Goal: Information Seeking & Learning: Learn about a topic

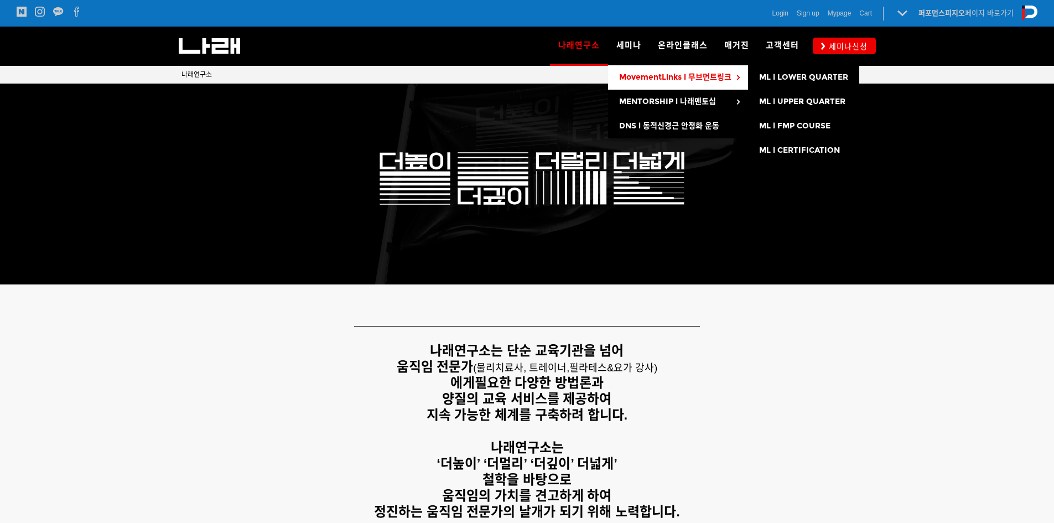
click at [704, 74] on span "MovementLinks l 무브먼트링크" at bounding box center [675, 76] width 112 height 9
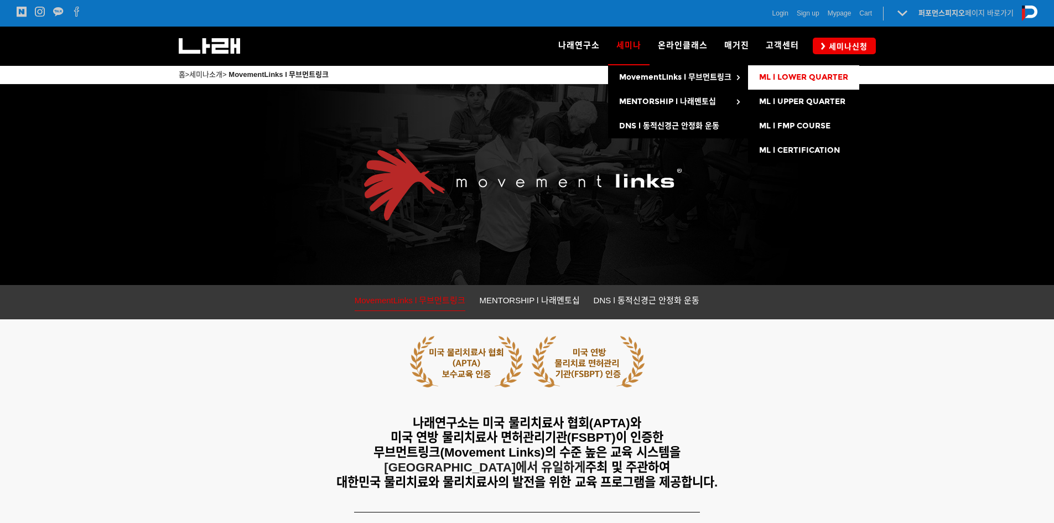
click at [793, 74] on span "ML l LOWER QUARTER" at bounding box center [803, 76] width 89 height 9
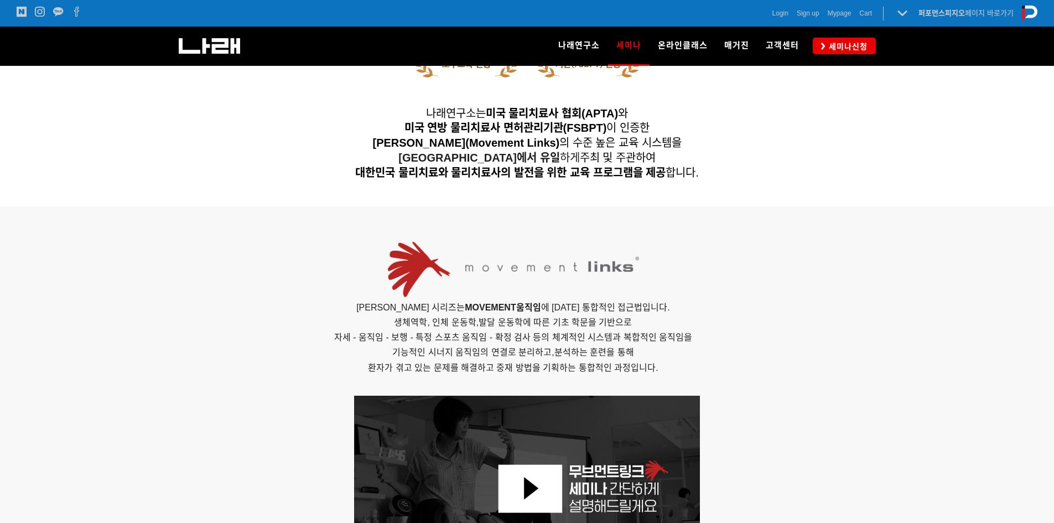
scroll to position [442, 0]
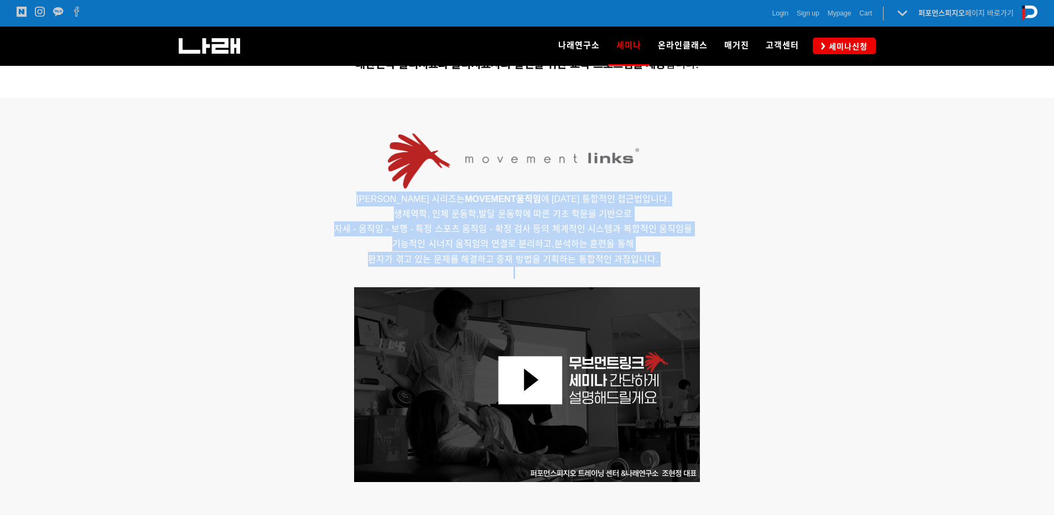
drag, startPoint x: 361, startPoint y: 201, endPoint x: 740, endPoint y: 269, distance: 385.5
click at [740, 269] on div "무브먼트링크 세미나 시리즈는 MOVEMENT 움직임 에 대한 통합적인 접근법입니다. 생체역학, 인체 운동학,발달 운동학에 따른 기초 학문을 기…" at bounding box center [513, 205] width 664 height 148
click at [740, 269] on p at bounding box center [513, 273] width 664 height 12
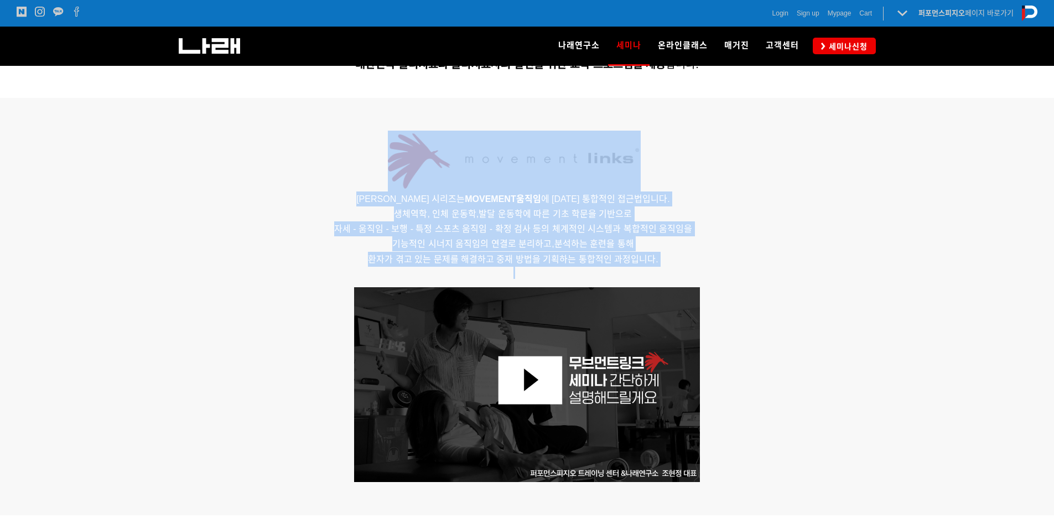
drag, startPoint x: 472, startPoint y: 222, endPoint x: 310, endPoint y: 189, distance: 164.9
click at [310, 189] on div "무브먼트링크 세미나 시리즈는 MOVEMENT 움직임 에 대한 통합적인 접근법입니다. 생체역학, 인체 운동학,발달 운동학에 따른 기초 학문을 기…" at bounding box center [513, 205] width 664 height 148
click at [322, 190] on p at bounding box center [513, 161] width 664 height 61
click at [275, 134] on p at bounding box center [513, 161] width 664 height 61
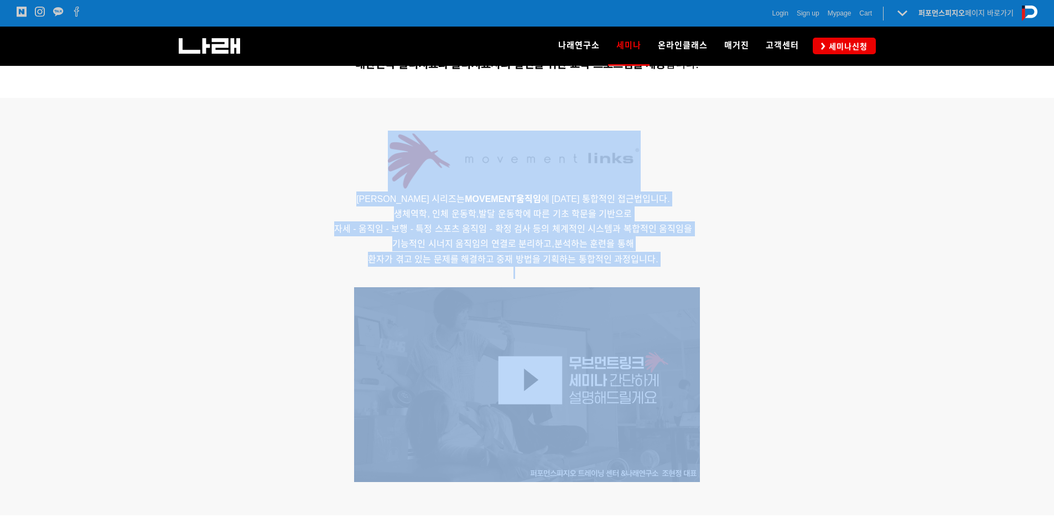
drag, startPoint x: 235, startPoint y: 155, endPoint x: 798, endPoint y: 283, distance: 577.2
click at [799, 283] on div at bounding box center [527, 384] width 708 height 211
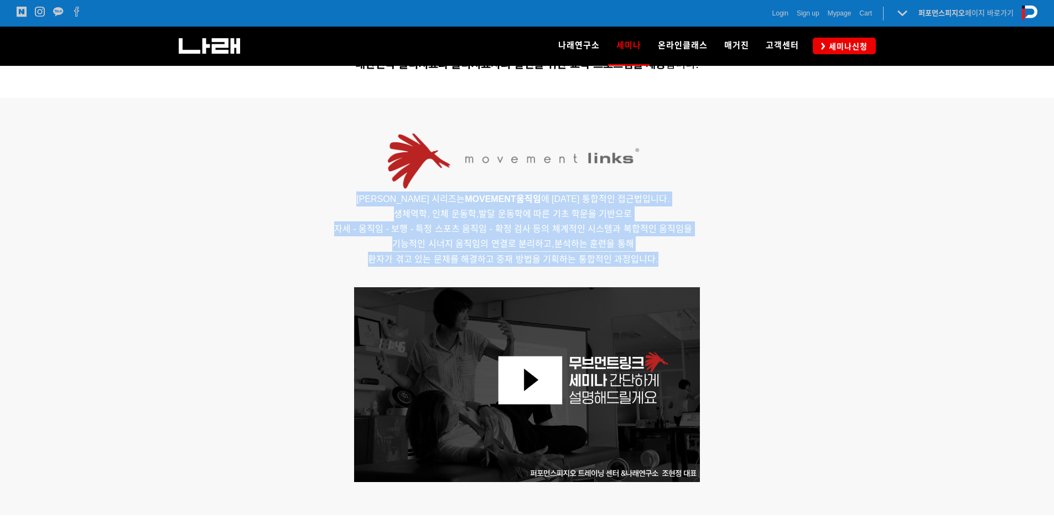
drag, startPoint x: 695, startPoint y: 263, endPoint x: 249, endPoint y: 205, distance: 449.0
click at [249, 205] on p "무브먼트링크 세미나 시리즈는 MOVEMENT 움직임 에 대한 통합적인 접근법입니다. 생체역학, 인체 운동학,발달 운동학에 따른 기초 학문을 기…" at bounding box center [513, 228] width 664 height 75
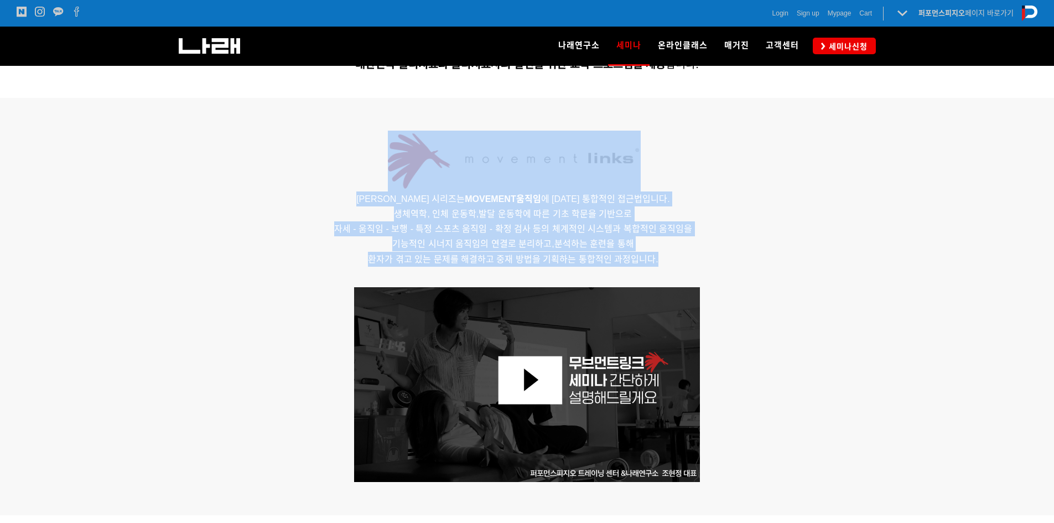
drag, startPoint x: 513, startPoint y: 235, endPoint x: 695, endPoint y: 259, distance: 183.0
click at [682, 263] on div "무브먼트링크 세미나 시리즈는 MOVEMENT 움직임 에 대한 통합적인 접근법입니다. 생체역학, 인체 운동학,발달 운동학에 따른 기초 학문을 기…" at bounding box center [513, 205] width 664 height 148
click at [718, 254] on p "무브먼트링크 세미나 시리즈는 MOVEMENT 움직임 에 대한 통합적인 접근법입니다. 생체역학, 인체 운동학,발달 운동학에 따른 기초 학문을 기…" at bounding box center [513, 228] width 664 height 75
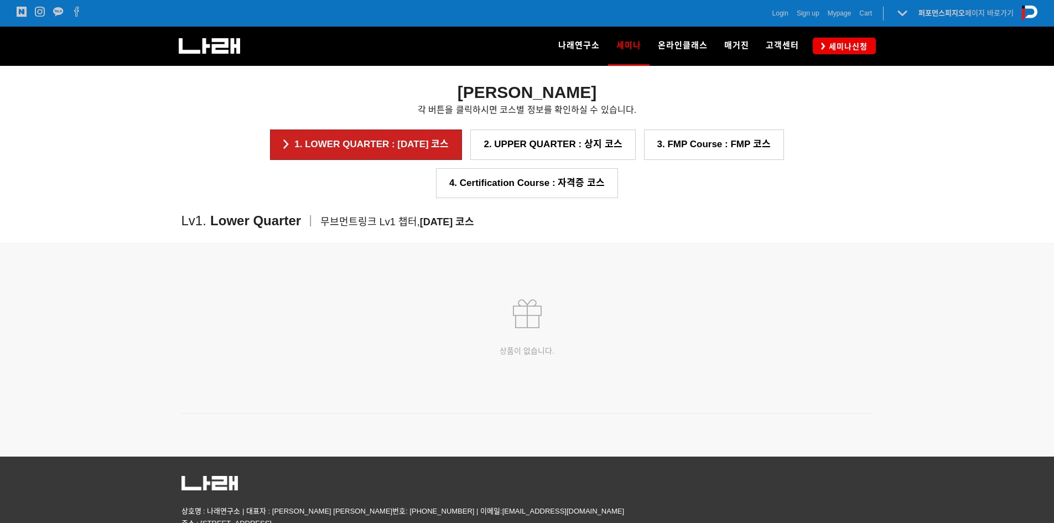
scroll to position [1492, 0]
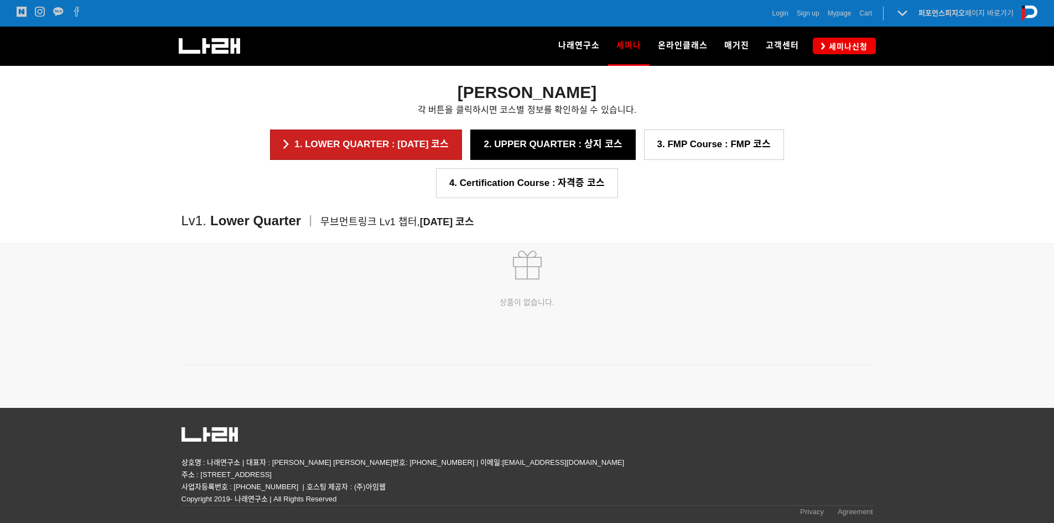
click at [470, 141] on link "2. UPPER QUARTER : 상지 코스" at bounding box center [552, 144] width 165 height 30
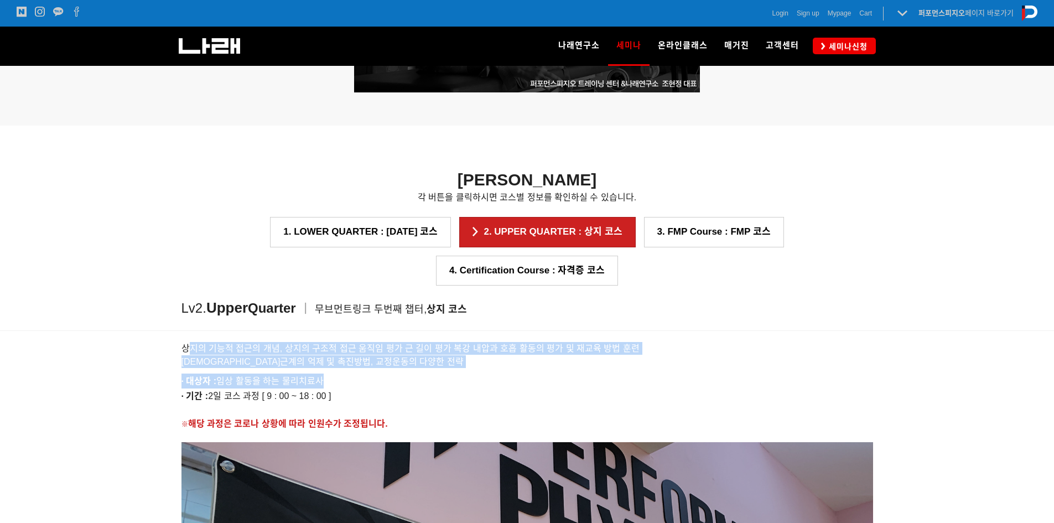
drag, startPoint x: 191, startPoint y: 313, endPoint x: 421, endPoint y: 333, distance: 231.0
click at [421, 336] on div "상지의 기능적 접근의 개념, 상지의 구조적 접근 움직임 평가 근 길이 평가 복강 내압과 호흡 활동의 평가 및 재교육 방법 훈련 신경근계의 억제…" at bounding box center [526, 383] width 691 height 94
drag, startPoint x: 411, startPoint y: 307, endPoint x: 554, endPoint y: 330, distance: 144.9
click at [554, 336] on div "상지의 기능적 접근의 개념, 상지의 구조적 접근 움직임 평가 근 길이 평가 복강 내압과 호흡 활동의 평가 및 재교육 방법 훈련 신경근계의 억제…" at bounding box center [526, 383] width 691 height 94
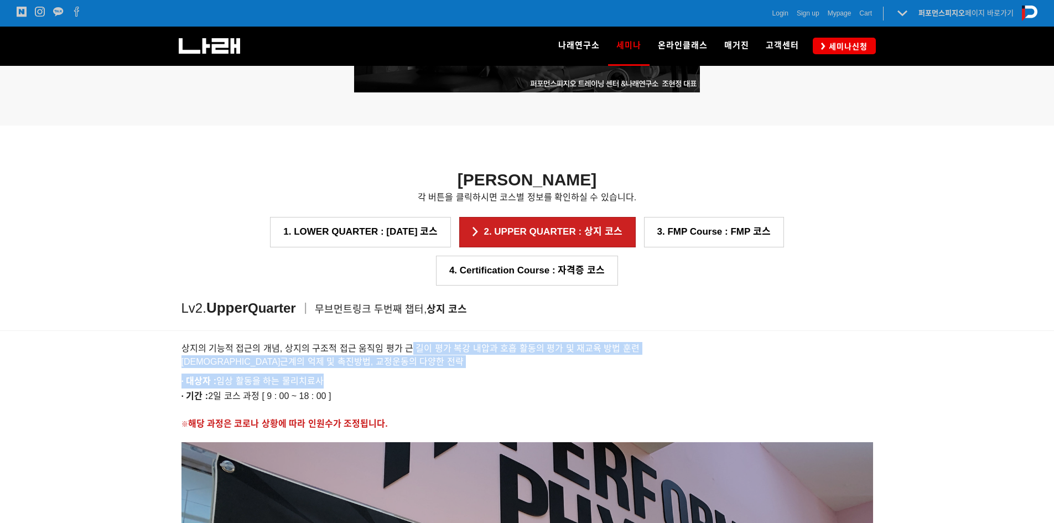
click at [554, 336] on div "상지의 기능적 접근의 개념, 상지의 구조적 접근 움직임 평가 근 길이 평가 복강 내압과 호흡 활동의 평가 및 재교육 방법 훈련 신경근계의 억제…" at bounding box center [526, 383] width 691 height 94
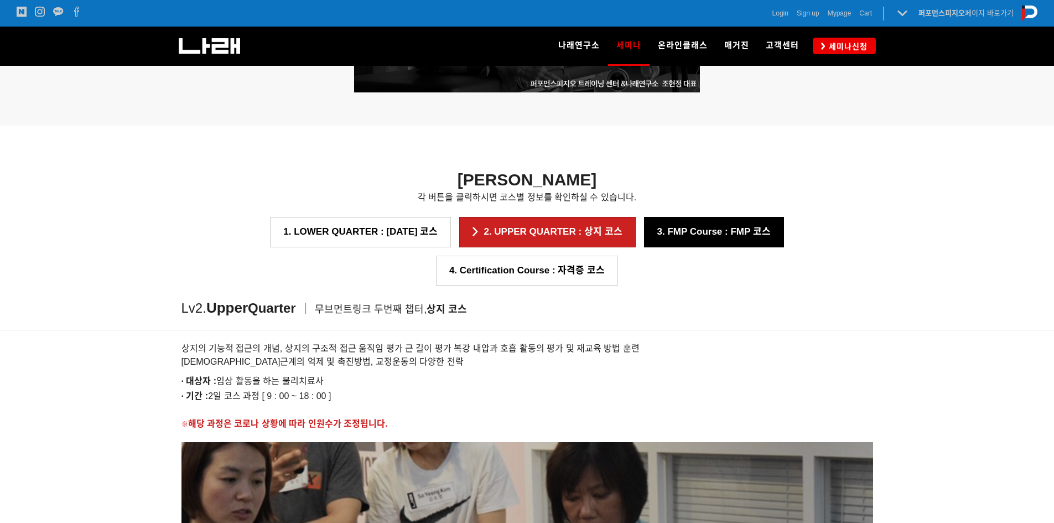
click at [644, 237] on link "3. FMP Course : FMP 코스" at bounding box center [714, 232] width 140 height 30
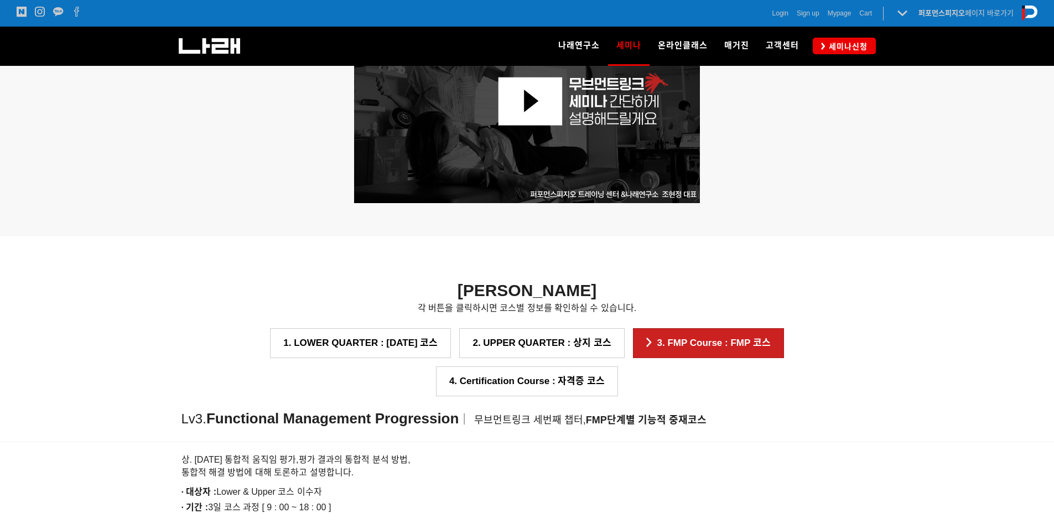
scroll to position [915, 0]
drag, startPoint x: 180, startPoint y: 384, endPoint x: 449, endPoint y: 468, distance: 281.3
click at [449, 468] on body "알림 뒤로 알림 설정 뒤로 더보기 게시물 알림 내 글 반응 내가 작성한 게시물이나 댓글에 다른 사람이 댓글이나 답글을 작성하면 알려줍니다. 공…" at bounding box center [527, 206] width 1054 height 2243
click at [449, 499] on p "· 기간 : 3일 코스 과정 [ 9 : 00 ~ 18 : 00 ]" at bounding box center [526, 506] width 691 height 15
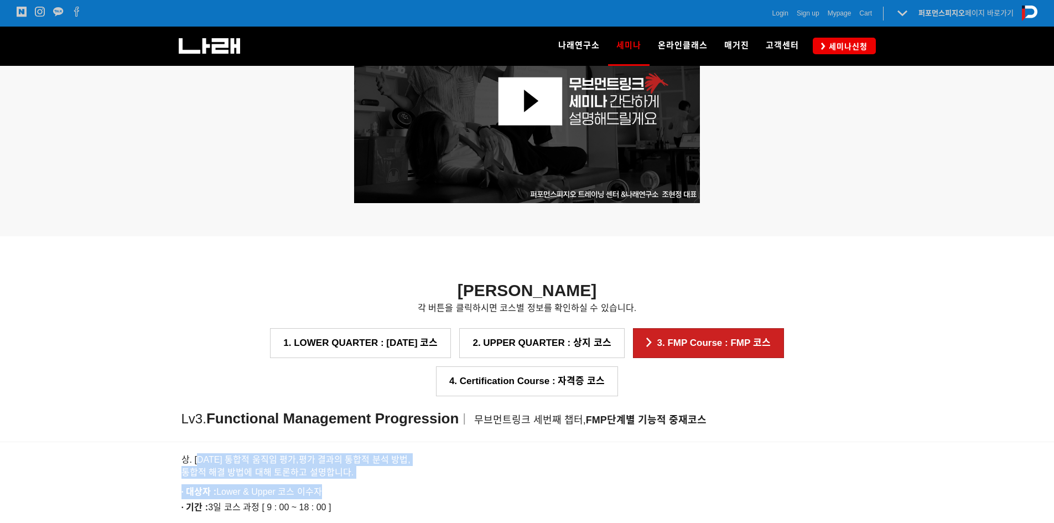
drag, startPoint x: 242, startPoint y: 421, endPoint x: 398, endPoint y: 457, distance: 160.1
click at [398, 457] on div "상. [DATE] 통합적 움직임 평가, 평가 결과의 통합적 분석 방법, 통합적 해결 방법에 대해 토론하고 설명합니다. · 대상자 : Lower…" at bounding box center [526, 494] width 691 height 94
click at [398, 484] on p "· 대상자 : Lower & Upper 코스 이수자" at bounding box center [526, 491] width 691 height 15
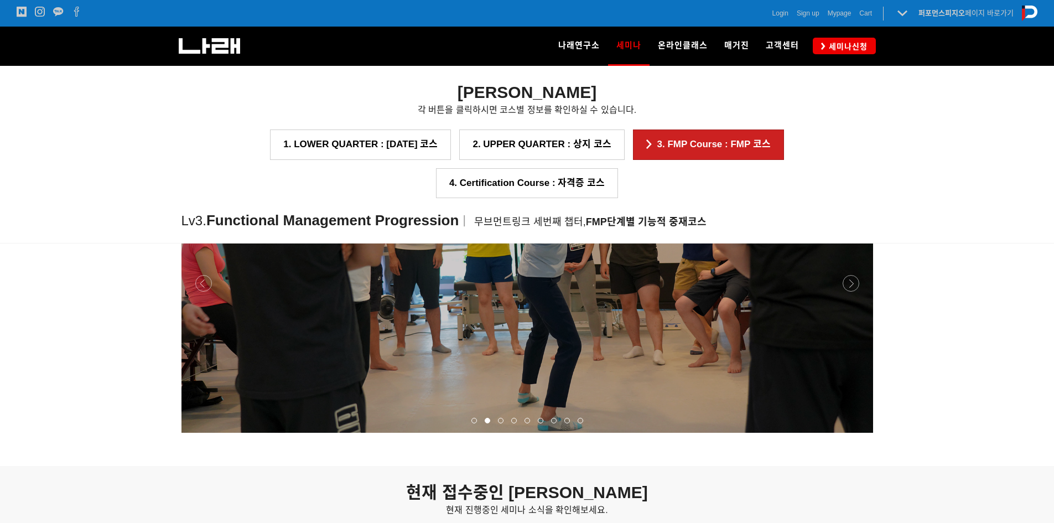
scroll to position [1191, 0]
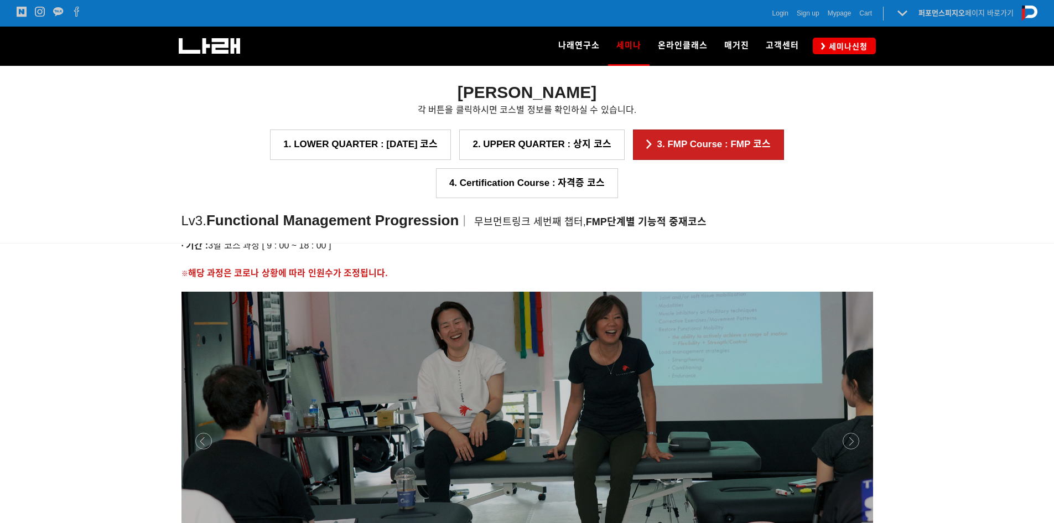
scroll to position [1136, 0]
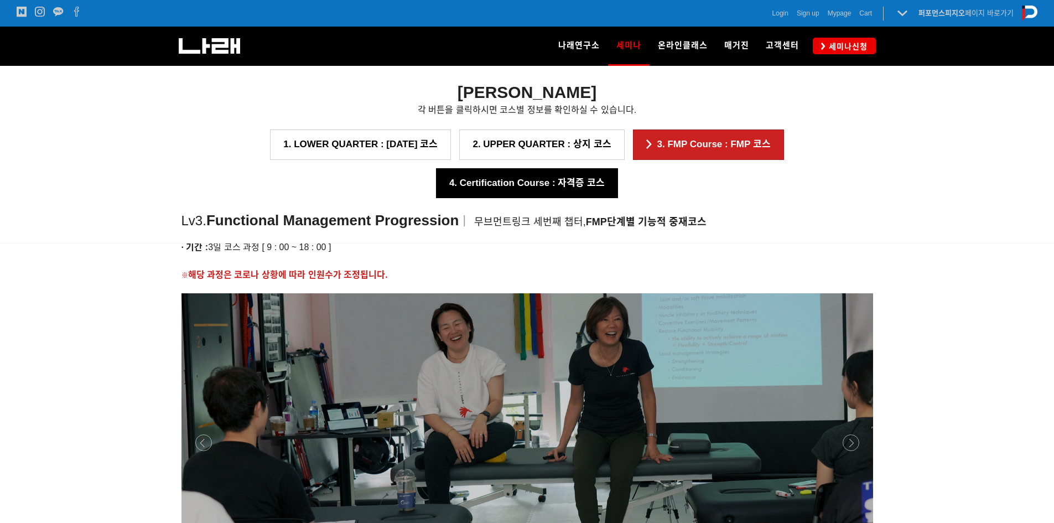
click at [618, 168] on link "4. Certification Course : 자격증 코스" at bounding box center [527, 183] width 182 height 30
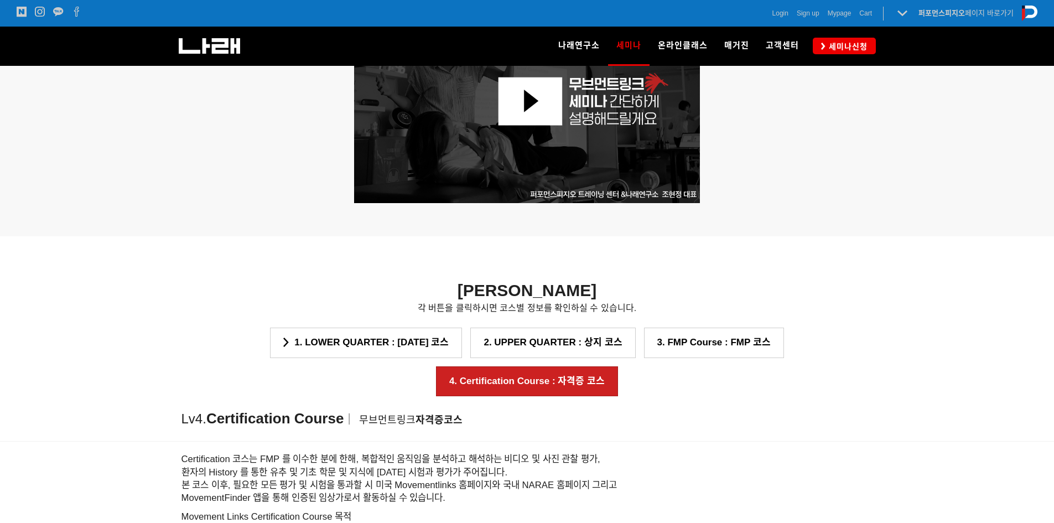
scroll to position [943, 0]
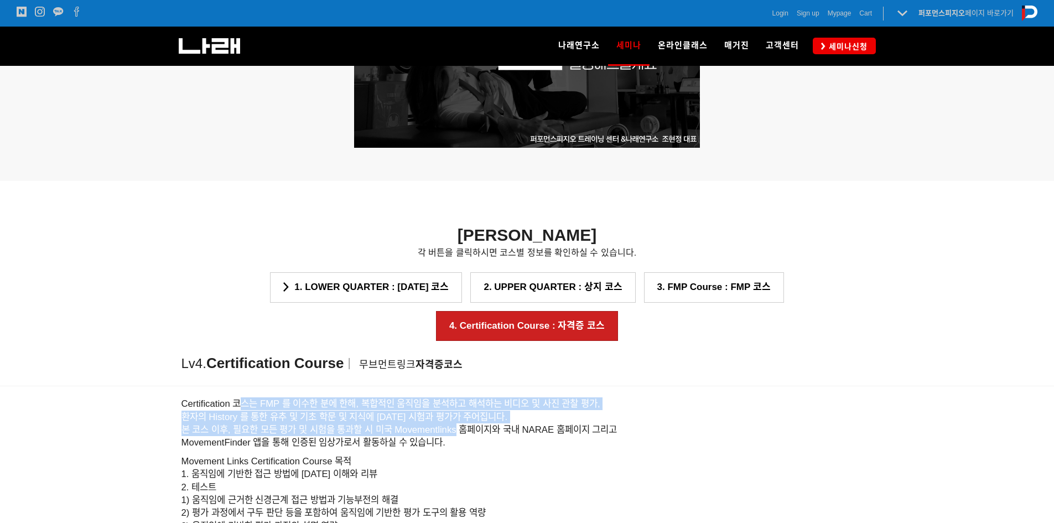
drag, startPoint x: 245, startPoint y: 356, endPoint x: 458, endPoint y: 393, distance: 216.7
click at [458, 393] on div "Certification 코스는 FMP 를 이수한 분에 한해, 복합적인 움직임을 분석하고 해석하는 비디오 및 사진 관찰 평가, 환자의 Hist…" at bounding box center [526, 526] width 691 height 268
click at [458, 397] on h6 "Certification 코스는 FMP 를 이수한 분에 한해, 복합적인 움직임을 분석하고 해석하는 비디오 및 사진 관찰 평가, 환자의 Hist…" at bounding box center [526, 423] width 691 height 52
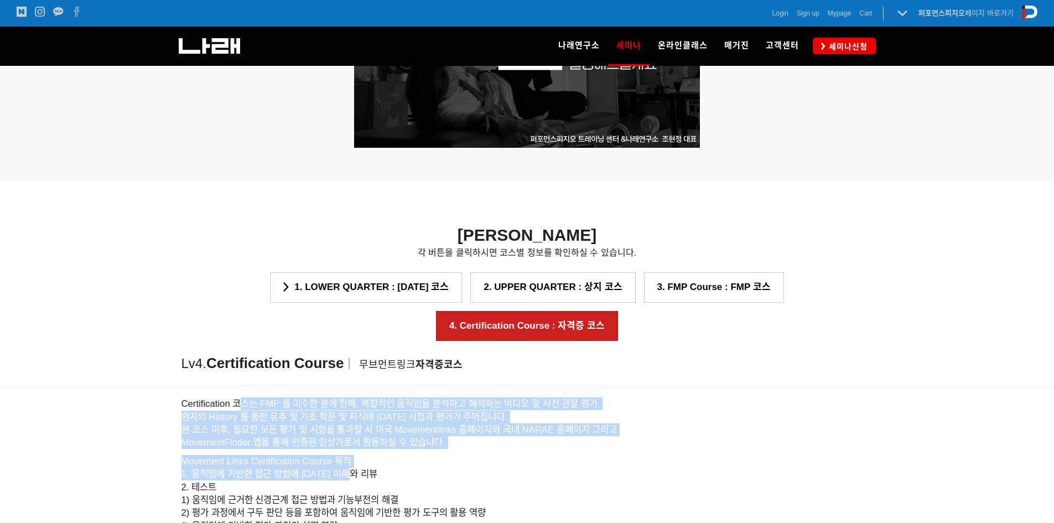
drag, startPoint x: 237, startPoint y: 369, endPoint x: 408, endPoint y: 430, distance: 180.7
click at [408, 430] on div "Certification 코스는 FMP 를 이수한 분에 한해, 복합적인 움직임을 분석하고 해석하는 비디오 및 사진 관찰 평가, 환자의 Hist…" at bounding box center [526, 526] width 691 height 268
click at [408, 455] on h6 "Movement Links Certification Course 목적 1. 움직임에 기반한 접근 방법에 [DATE] 이해와 리뷰 2. 테스트 …" at bounding box center [526, 526] width 691 height 142
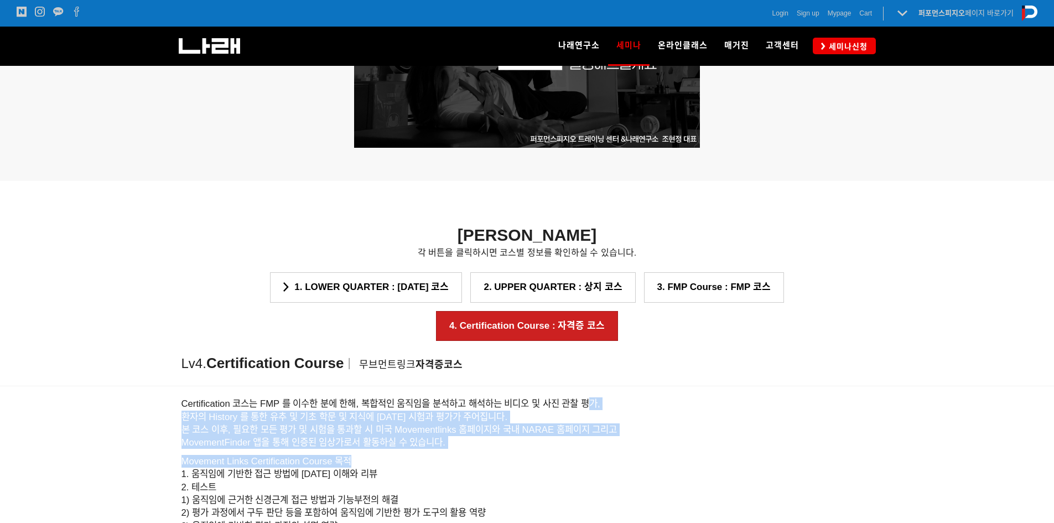
drag, startPoint x: 593, startPoint y: 359, endPoint x: 613, endPoint y: 429, distance: 72.5
click at [613, 429] on div "Certification 코스는 FMP 를 이수한 분에 한해, 복합적인 움직임을 분석하고 해석하는 비디오 및 사진 관찰 평가, 환자의 Hist…" at bounding box center [526, 526] width 691 height 268
click at [613, 455] on h6 "Movement Links Certification Course 목적 1. 움직임에 기반한 접근 방법에 [DATE] 이해와 리뷰 2. 테스트 …" at bounding box center [526, 526] width 691 height 142
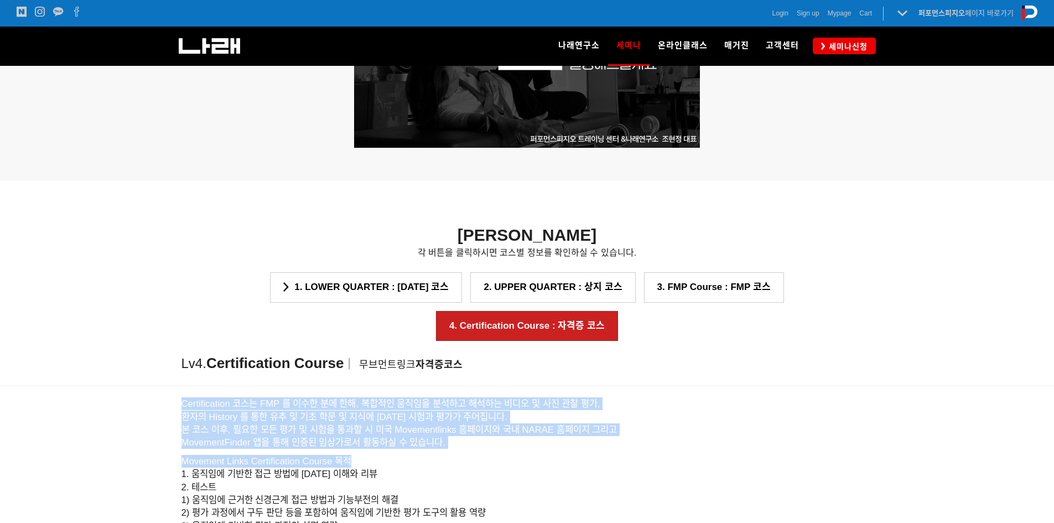
drag, startPoint x: 540, startPoint y: 341, endPoint x: 584, endPoint y: 419, distance: 89.9
click at [584, 418] on body "알림 뒤로 알림 설정 뒤로 더보기 게시물 알림 내 글 반응 내가 작성한 게시물이나 댓글에 다른 사람이 댓글이나 답글을 작성하면 알려줍니다. 공…" at bounding box center [527, 251] width 1054 height 2389
click at [585, 455] on h6 "Movement Links Certification Course 목적 1. 움직임에 기반한 접근 방법에 [DATE] 이해와 리뷰 2. 테스트 …" at bounding box center [526, 526] width 691 height 142
click at [564, 397] on h6 "Certification 코스는 FMP 를 이수한 분에 한해, 복합적인 움직임을 분석하고 해석하는 비디오 및 사진 관찰 평가, 환자의 Hist…" at bounding box center [526, 423] width 691 height 52
drag, startPoint x: 572, startPoint y: 410, endPoint x: 584, endPoint y: 423, distance: 17.6
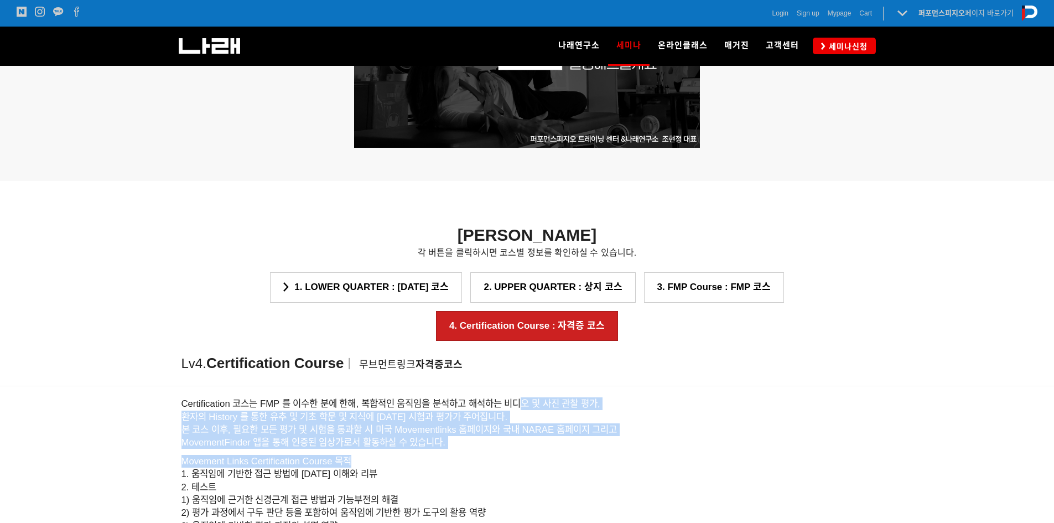
click at [584, 423] on div "Certification 코스는 FMP 를 이수한 분에 한해, 복합적인 움직임을 분석하고 해석하는 비디오 및 사진 관찰 평가, 환자의 Hist…" at bounding box center [526, 526] width 691 height 268
click at [584, 455] on h6 "Movement Links Certification Course 목적 1. 움직임에 기반한 접근 방법에 [DATE] 이해와 리뷰 2. 테스트 …" at bounding box center [526, 526] width 691 height 142
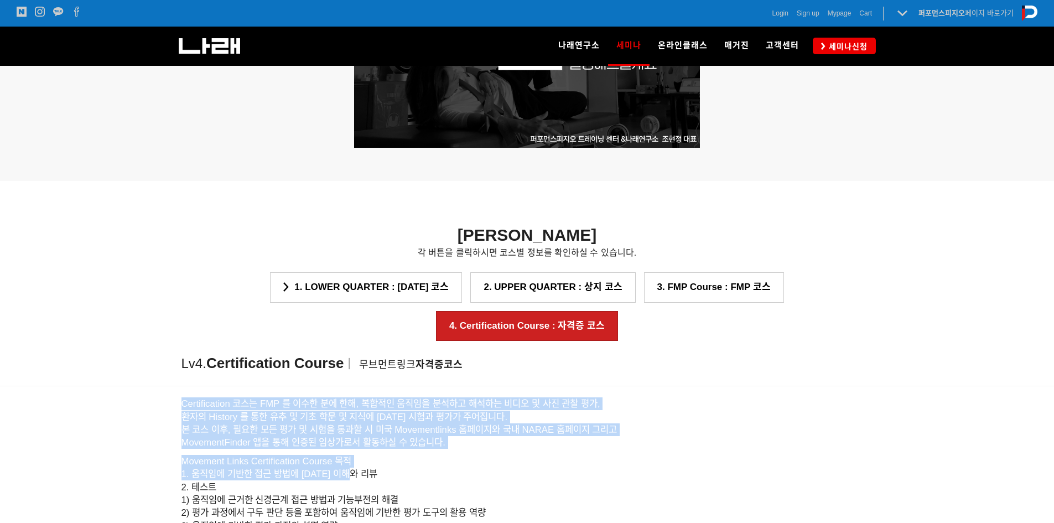
drag, startPoint x: 548, startPoint y: 341, endPoint x: 621, endPoint y: 433, distance: 117.4
click at [621, 433] on body "알림 뒤로 알림 설정 뒤로 더보기 게시물 알림 내 글 반응 내가 작성한 게시물이나 댓글에 다른 사람이 댓글이나 답글을 작성하면 알려줍니다. 공…" at bounding box center [527, 251] width 1054 height 2389
click at [621, 455] on h6 "Movement Links Certification Course 목적 1. 움직임에 기반한 접근 방법에 [DATE] 이해와 리뷰 2. 테스트 …" at bounding box center [526, 526] width 691 height 142
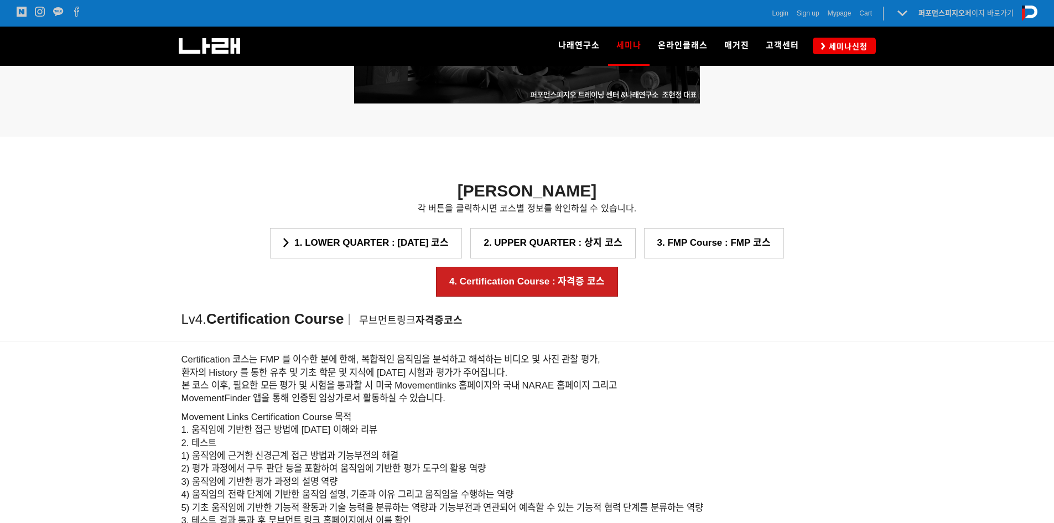
scroll to position [1054, 0]
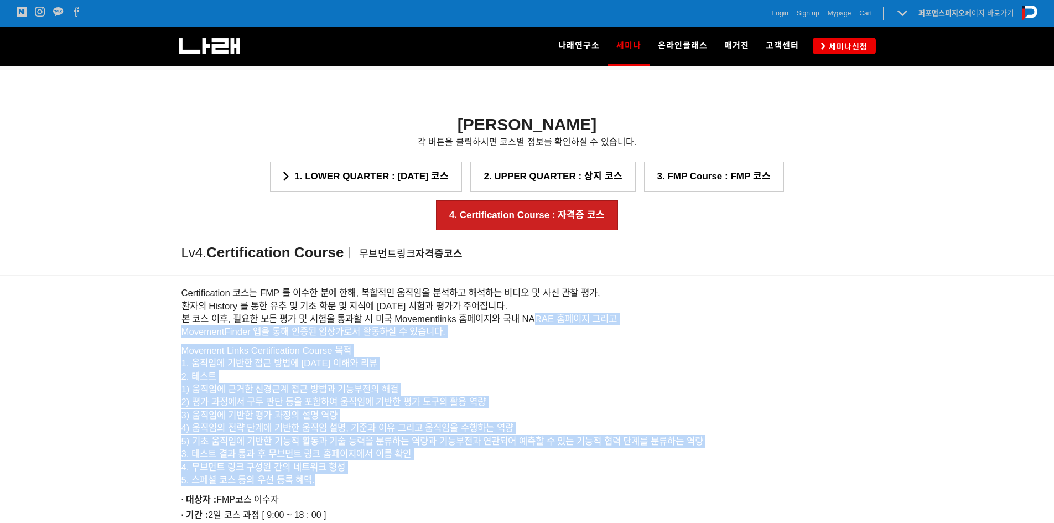
drag, startPoint x: 566, startPoint y: 372, endPoint x: 590, endPoint y: 441, distance: 73.3
click at [590, 441] on div "Certification 코스는 FMP 를 이수한 분에 한해, 복합적인 움직임을 분석하고 해석하는 비디오 및 사진 관찰 평가, 환자의 Hist…" at bounding box center [526, 415] width 691 height 268
click at [590, 441] on h6 "Movement Links Certification Course 목적 1. 움직임에 기반한 접근 방법에 [DATE] 이해와 리뷰 2. 테스트 …" at bounding box center [526, 415] width 691 height 142
drag, startPoint x: 552, startPoint y: 303, endPoint x: 610, endPoint y: 458, distance: 165.4
click at [610, 458] on div "Certification 코스는 FMP 를 이수한 분에 한해, 복합적인 움직임을 분석하고 해석하는 비디오 및 사진 관찰 평가, 환자의 Hist…" at bounding box center [526, 415] width 691 height 268
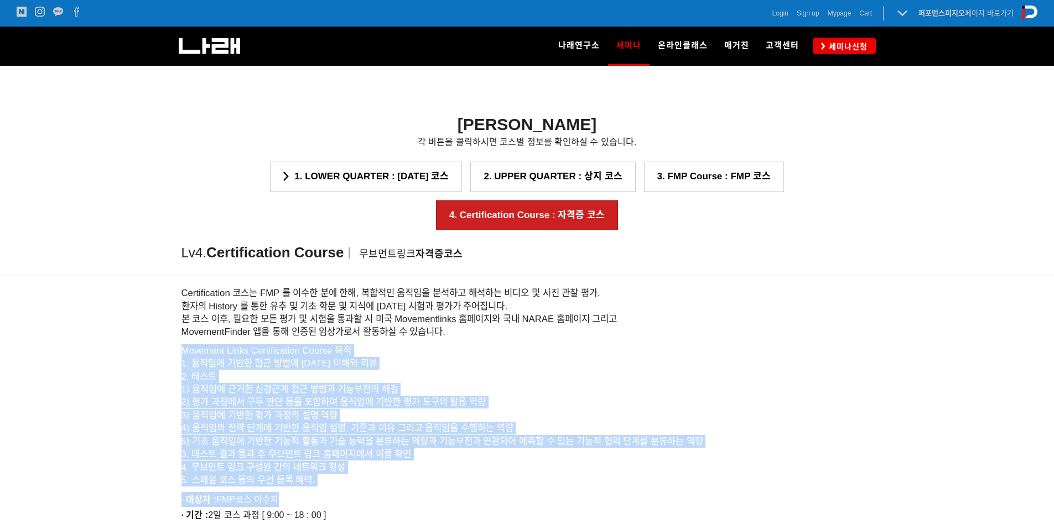
click at [610, 492] on p "· 대상자 : FMP코스 이수자" at bounding box center [526, 499] width 691 height 15
drag, startPoint x: 530, startPoint y: 294, endPoint x: 597, endPoint y: 432, distance: 154.1
click at [597, 432] on div "Certification 코스는 FMP 를 이수한 분에 한해, 복합적인 움직임을 분석하고 해석하는 비디오 및 사진 관찰 평가, 환자의 Hist…" at bounding box center [526, 415] width 691 height 268
click at [597, 432] on h6 "Movement Links Certification Course 목적 1. 움직임에 기반한 접근 방법에 [DATE] 이해와 리뷰 2. 테스트 …" at bounding box center [526, 415] width 691 height 142
drag, startPoint x: 543, startPoint y: 326, endPoint x: 576, endPoint y: 457, distance: 135.2
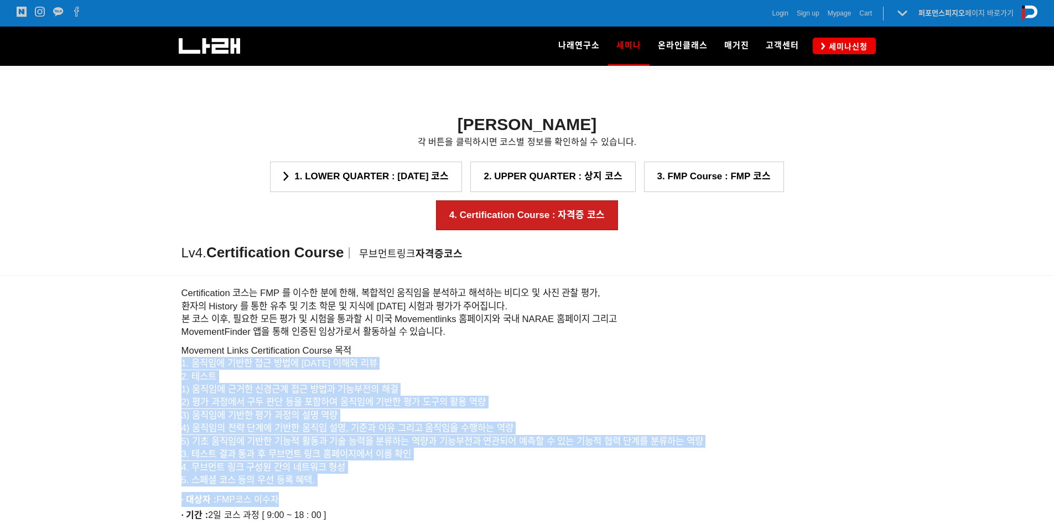
click at [576, 457] on div "Certification 코스는 FMP 를 이수한 분에 한해, 복합적인 움직임을 분석하고 해석하는 비디오 및 사진 관찰 평가, 환자의 Hist…" at bounding box center [526, 415] width 691 height 268
click at [576, 492] on p "· 대상자 : FMP코스 이수자" at bounding box center [526, 499] width 691 height 15
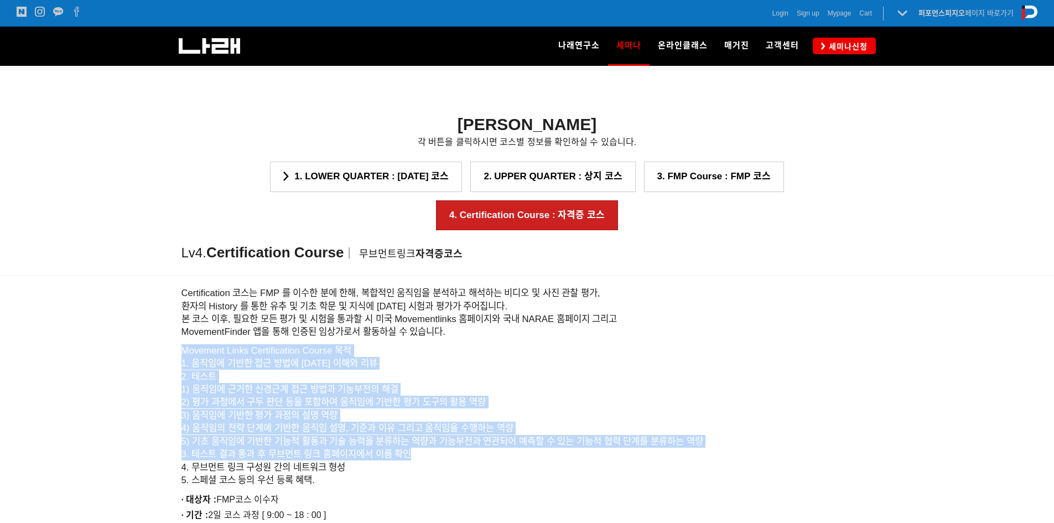
drag, startPoint x: 534, startPoint y: 311, endPoint x: 565, endPoint y: 410, distance: 103.4
click at [565, 410] on div "Certification 코스는 FMP 를 이수한 분에 한해, 복합적인 움직임을 분석하고 해석하는 비디오 및 사진 관찰 평가, 환자의 Hist…" at bounding box center [526, 415] width 691 height 268
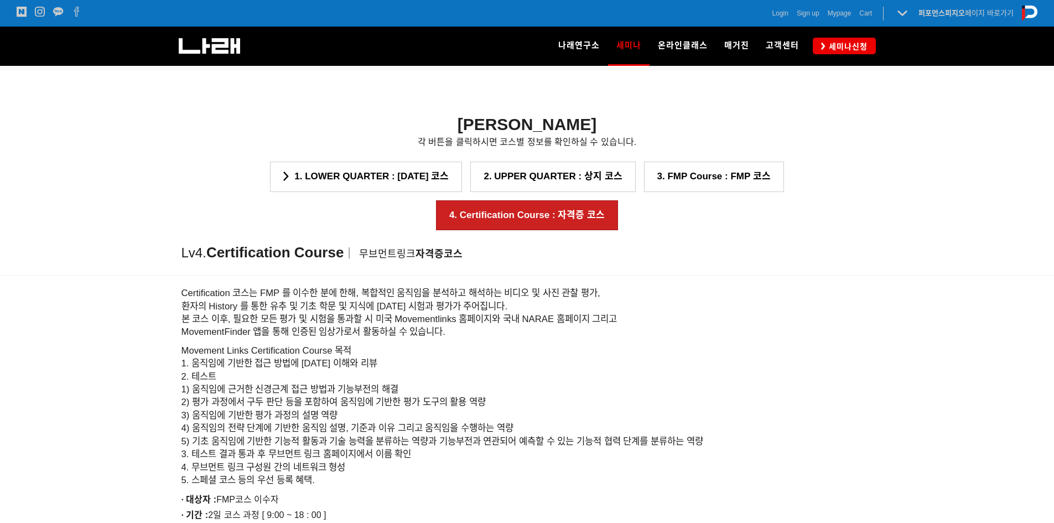
click at [507, 286] on h6 "Certification 코스는 FMP 를 이수한 분에 한해, 복합적인 움직임을 분석하고 해석하는 비디오 및 사진 관찰 평가, 환자의 Hist…" at bounding box center [526, 312] width 691 height 52
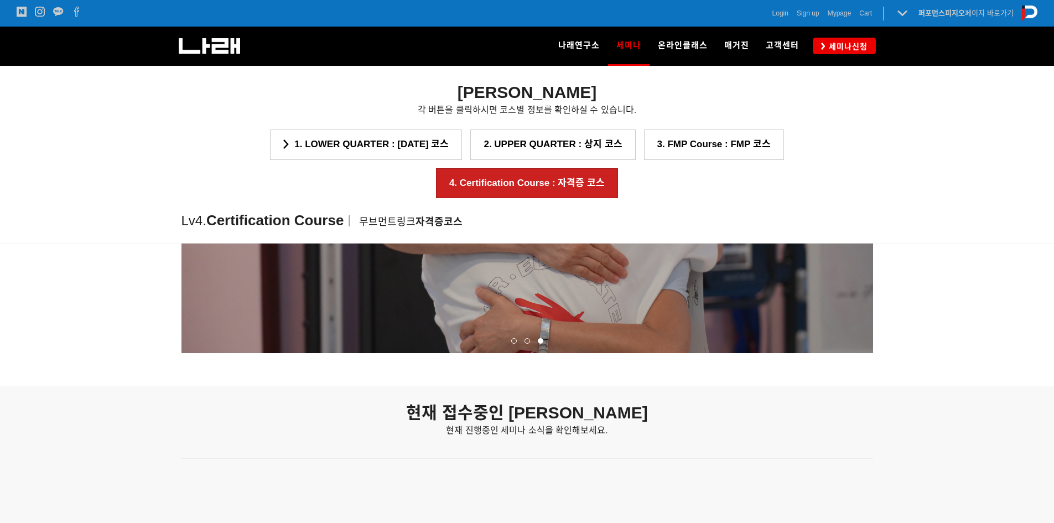
scroll to position [1386, 0]
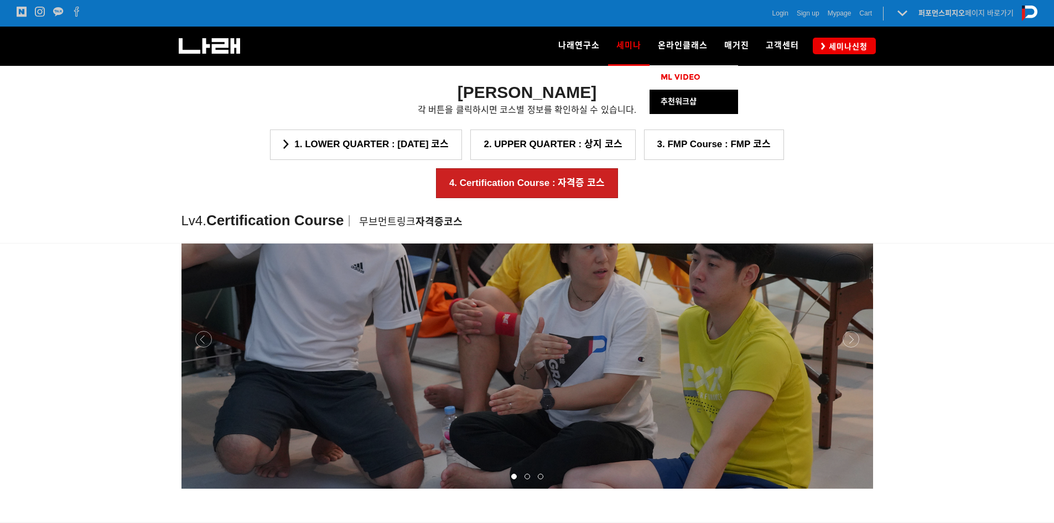
drag, startPoint x: 692, startPoint y: 80, endPoint x: 703, endPoint y: 80, distance: 11.1
click at [692, 80] on span "ML VIDEO" at bounding box center [680, 76] width 40 height 9
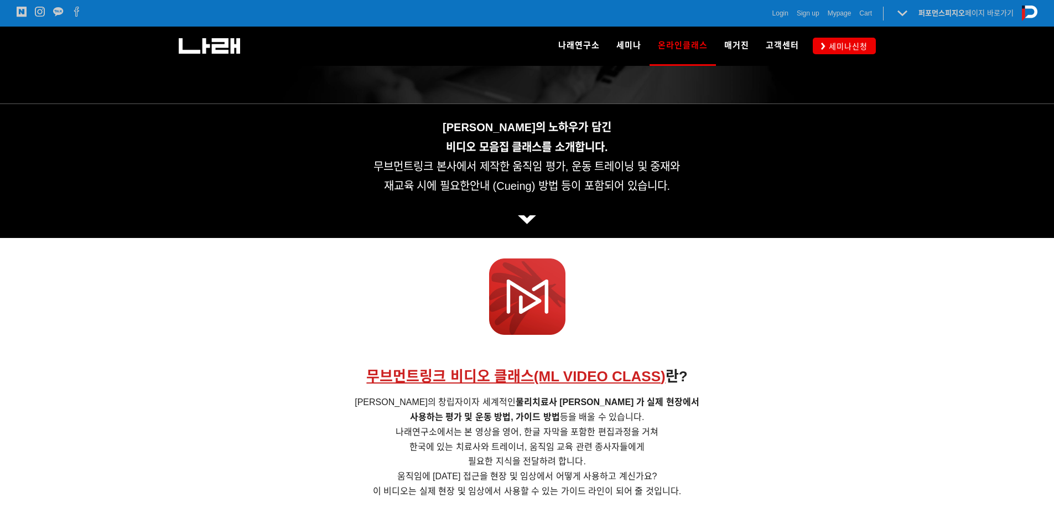
scroll to position [221, 0]
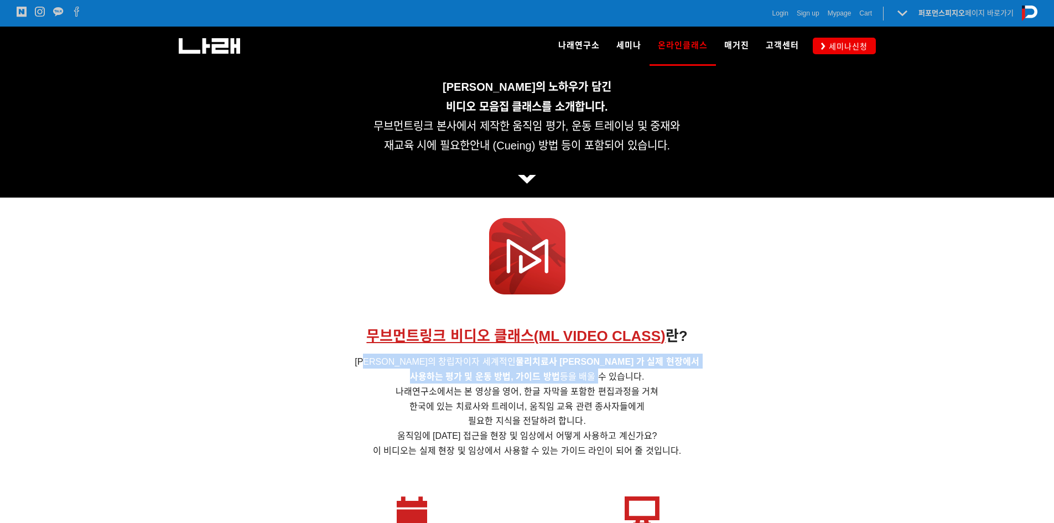
drag, startPoint x: 401, startPoint y: 363, endPoint x: 602, endPoint y: 379, distance: 201.4
click at [602, 379] on h5 "무브먼트 링크의 창립자이자 세계적인 물리치료사 Clare F. 가 실제 현장에서 사용하는 평가 및 운동 방법, 가이드 방법 등을 배울 수 있습…" at bounding box center [526, 404] width 691 height 103
click at [602, 379] on span "사용하는 평가 및 운동 방법, 가이드 방법 등을 배울 수 있습니다. 나래연구소에서는 본 영상을 영어, 한글 자막을 포함한 편집과정을 거쳐 한국…" at bounding box center [526, 391] width 263 height 39
drag, startPoint x: 403, startPoint y: 363, endPoint x: 545, endPoint y: 369, distance: 141.7
click at [545, 369] on h5 "무브먼트 링크의 창립자이자 세계적인 물리치료사 Clare F. 가 실제 현장에서 사용하는 평가 및 운동 방법, 가이드 방법 등을 배울 수 있습…" at bounding box center [526, 404] width 691 height 103
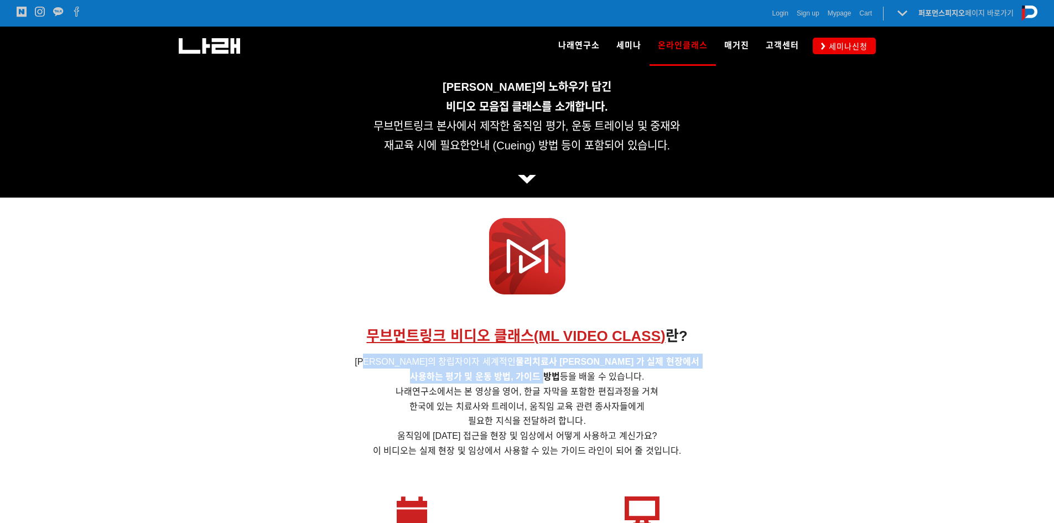
click at [545, 369] on h5 "무브먼트 링크의 창립자이자 세계적인 물리치료사 Clare F. 가 실제 현장에서 사용하는 평가 및 운동 방법, 가이드 방법 등을 배울 수 있습…" at bounding box center [526, 404] width 691 height 103
drag, startPoint x: 488, startPoint y: 360, endPoint x: 611, endPoint y: 372, distance: 122.8
click at [611, 372] on h5 "무브먼트 링크의 창립자이자 세계적인 물리치료사 Clare F. 가 실제 현장에서 사용하는 평가 및 운동 방법, 가이드 방법 등을 배울 수 있습…" at bounding box center [526, 404] width 691 height 103
click at [611, 372] on span "사용하는 평가 및 운동 방법, 가이드 방법 등을 배울 수 있습니다. 나래연구소에서는 본 영상을 영어, 한글 자막을 포함한 편집과정을 거쳐 한국…" at bounding box center [526, 391] width 263 height 39
drag, startPoint x: 513, startPoint y: 363, endPoint x: 611, endPoint y: 379, distance: 99.3
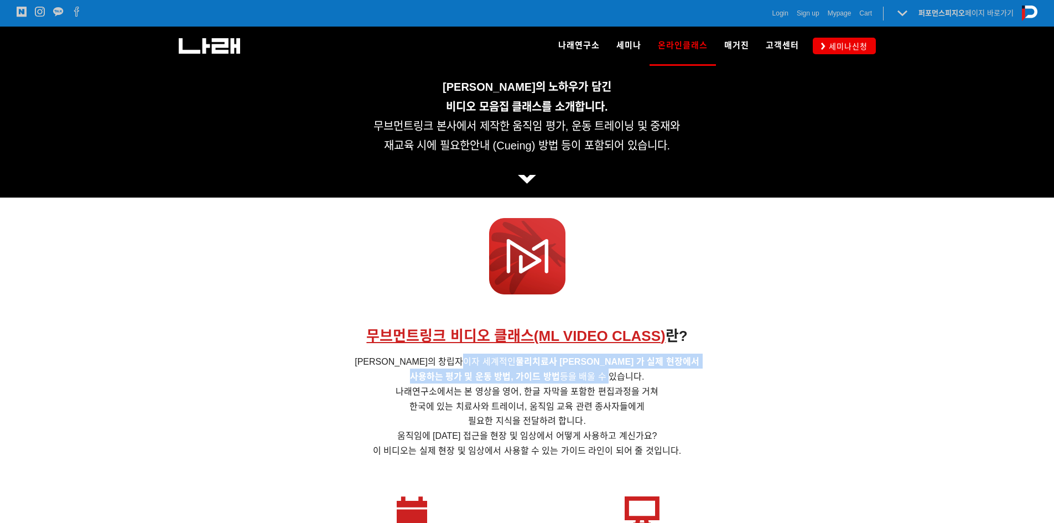
click at [611, 379] on h5 "무브먼트 링크의 창립자이자 세계적인 물리치료사 Clare F. 가 실제 현장에서 사용하는 평가 및 운동 방법, 가이드 방법 등을 배울 수 있습…" at bounding box center [526, 404] width 691 height 103
click at [611, 379] on span "사용하는 평가 및 운동 방법, 가이드 방법 등을 배울 수 있습니다. 나래연구소에서는 본 영상을 영어, 한글 자막을 포함한 편집과정을 거쳐 한국…" at bounding box center [526, 391] width 263 height 39
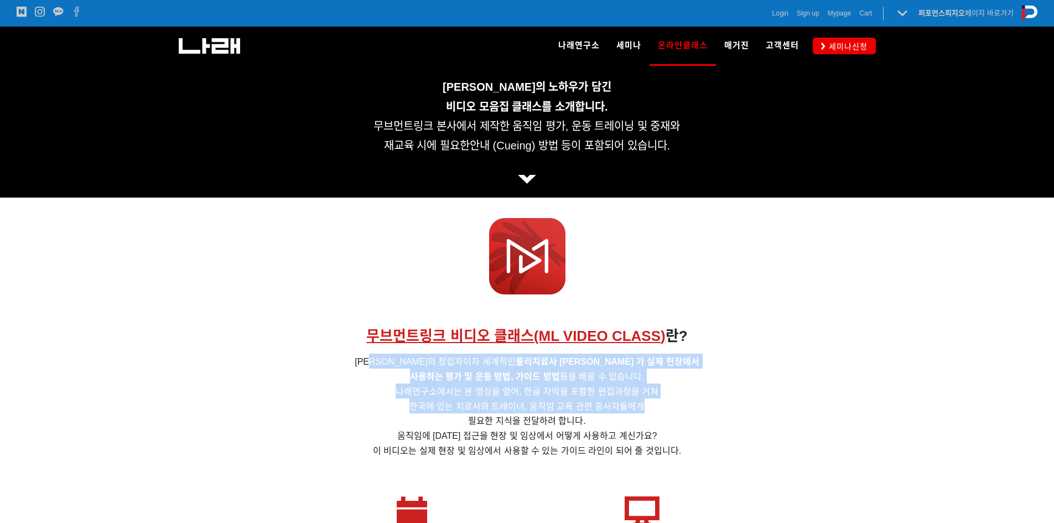
drag, startPoint x: 408, startPoint y: 362, endPoint x: 686, endPoint y: 410, distance: 281.8
click at [686, 410] on h5 "무브먼트 링크의 창립자이자 세계적인 물리치료사 Clare F. 가 실제 현장에서 사용하는 평가 및 운동 방법, 가이드 방법 등을 배울 수 있습…" at bounding box center [526, 404] width 691 height 103
drag, startPoint x: 375, startPoint y: 359, endPoint x: 774, endPoint y: 404, distance: 401.9
click at [774, 404] on h5 "무브먼트 링크의 창립자이자 세계적인 물리치료사 Clare F. 가 실제 현장에서 사용하는 평가 및 운동 방법, 가이드 방법 등을 배울 수 있습…" at bounding box center [526, 404] width 691 height 103
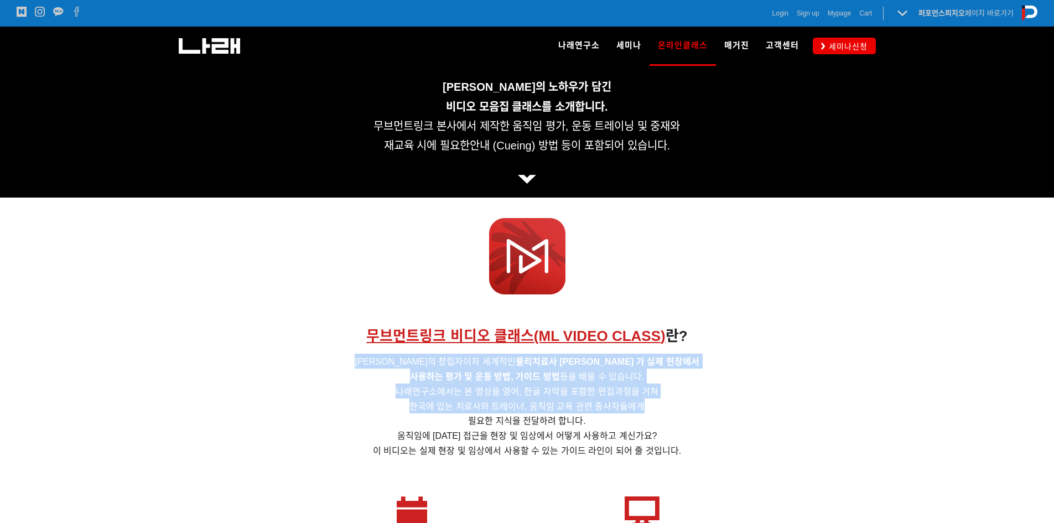
click at [775, 403] on h5 "무브먼트 링크의 창립자이자 세계적인 물리치료사 Clare F. 가 실제 현장에서 사용하는 평가 및 운동 방법, 가이드 방법 등을 배울 수 있습…" at bounding box center [526, 404] width 691 height 103
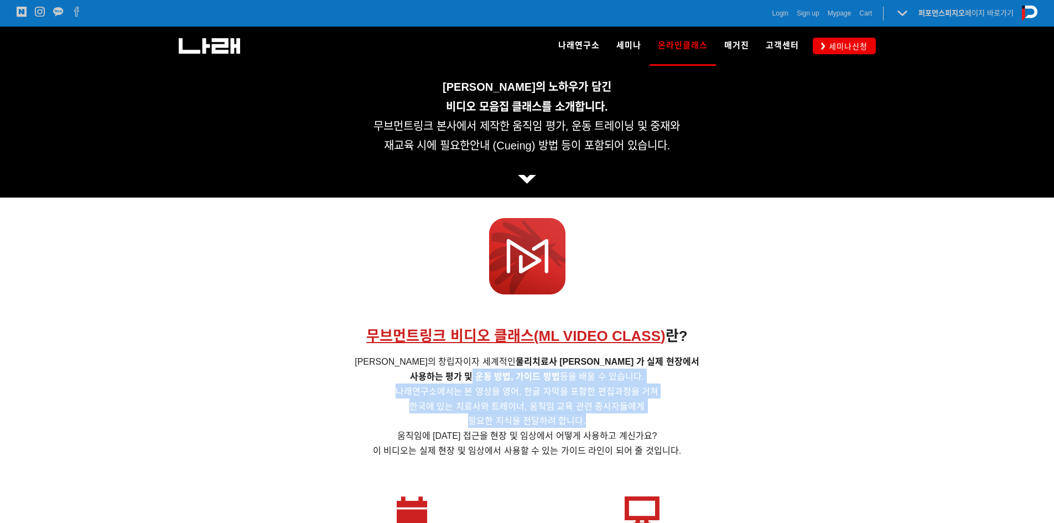
drag, startPoint x: 547, startPoint y: 391, endPoint x: 657, endPoint y: 413, distance: 112.3
click at [657, 413] on h5 "무브먼트 링크의 창립자이자 세계적인 물리치료사 Clare F. 가 실제 현장에서 사용하는 평가 및 운동 방법, 가이드 방법 등을 배울 수 있습…" at bounding box center [526, 404] width 691 height 103
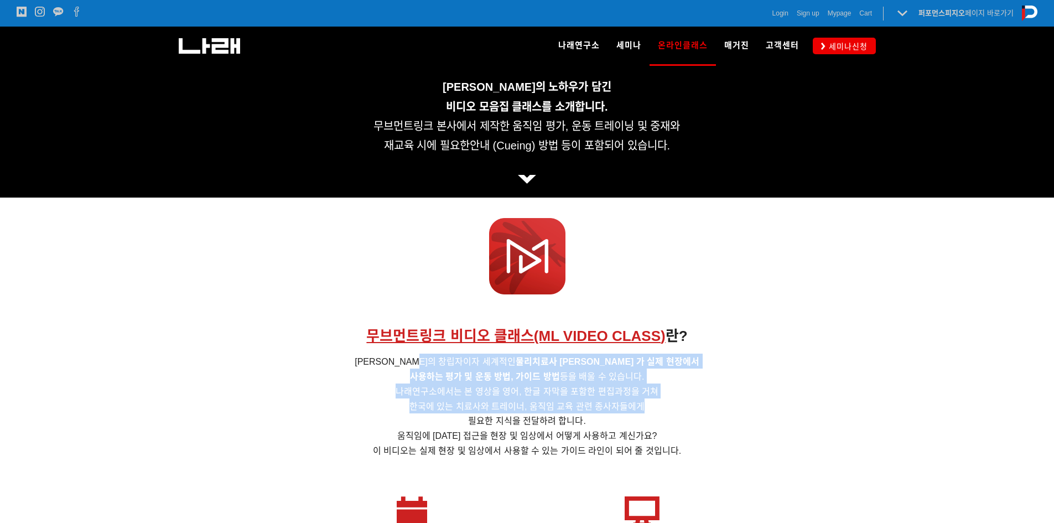
drag, startPoint x: 602, startPoint y: 392, endPoint x: 668, endPoint y: 405, distance: 67.1
click at [668, 405] on h5 "무브먼트 링크의 창립자이자 세계적인 물리치료사 Clare F. 가 실제 현장에서 사용하는 평가 및 운동 방법, 가이드 방법 등을 배울 수 있습…" at bounding box center [526, 404] width 691 height 103
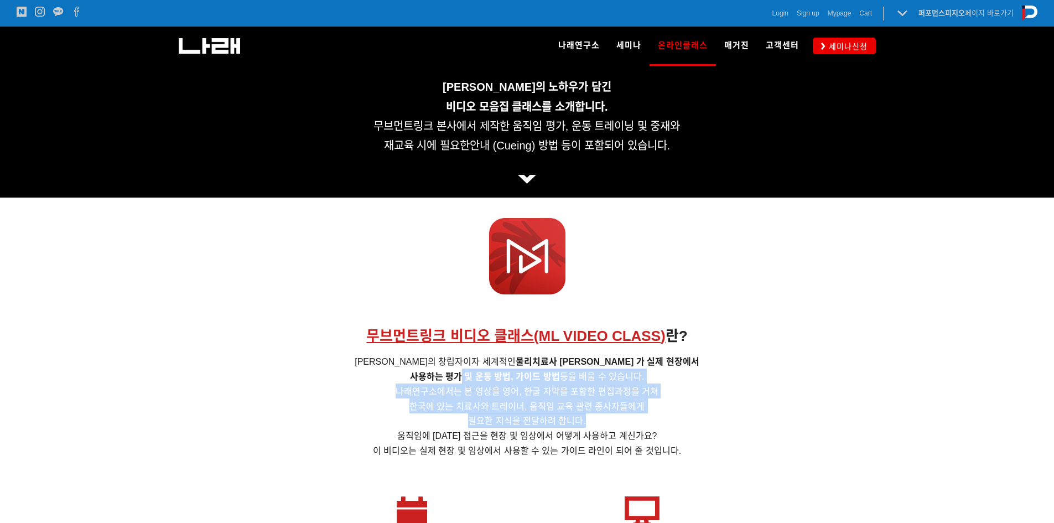
drag, startPoint x: 461, startPoint y: 372, endPoint x: 640, endPoint y: 424, distance: 186.7
click at [640, 424] on h5 "무브먼트 링크의 창립자이자 세계적인 물리치료사 Clare F. 가 실제 현장에서 사용하는 평가 및 운동 방법, 가이드 방법 등을 배울 수 있습…" at bounding box center [526, 404] width 691 height 103
click at [505, 382] on h5 "무브먼트 링크의 창립자이자 세계적인 물리치료사 Clare F. 가 실제 현장에서 사용하는 평가 및 운동 방법, 가이드 방법 등을 배울 수 있습…" at bounding box center [526, 404] width 691 height 103
drag, startPoint x: 402, startPoint y: 387, endPoint x: 691, endPoint y: 417, distance: 290.2
click at [691, 416] on h5 "무브먼트 링크의 창립자이자 세계적인 물리치료사 Clare F. 가 실제 현장에서 사용하는 평가 및 운동 방법, 가이드 방법 등을 배울 수 있습…" at bounding box center [526, 404] width 691 height 103
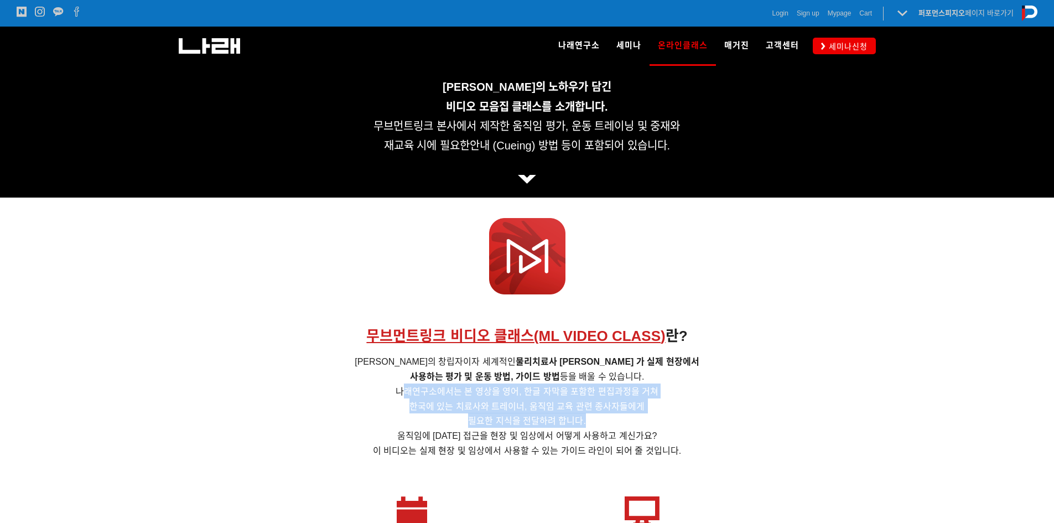
drag, startPoint x: 691, startPoint y: 417, endPoint x: 660, endPoint y: 411, distance: 31.5
click at [691, 415] on h5 "무브먼트 링크의 창립자이자 세계적인 물리치료사 Clare F. 가 실제 현장에서 사용하는 평가 및 운동 방법, 가이드 방법 등을 배울 수 있습…" at bounding box center [526, 404] width 691 height 103
click at [674, 386] on h5 "무브먼트 링크의 창립자이자 세계적인 물리치료사 Clare F. 가 실제 현장에서 사용하는 평가 및 운동 방법, 가이드 방법 등을 배울 수 있습…" at bounding box center [526, 404] width 691 height 103
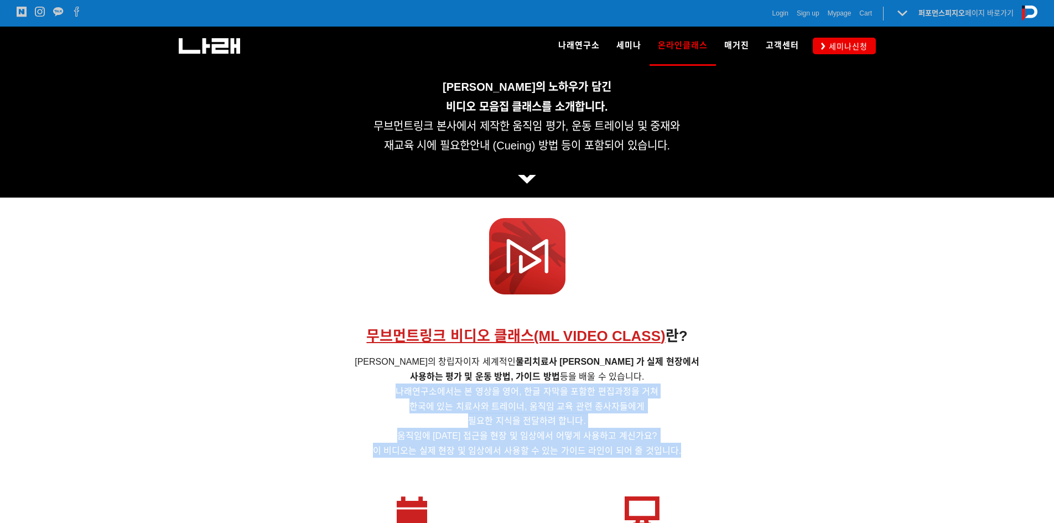
drag, startPoint x: 691, startPoint y: 386, endPoint x: 708, endPoint y: 450, distance: 65.9
click at [708, 450] on h5 "무브먼트 링크의 창립자이자 세계적인 물리치료사 Clare F. 가 실제 현장에서 사용하는 평가 및 운동 방법, 가이드 방법 등을 배울 수 있습…" at bounding box center [526, 404] width 691 height 103
drag, startPoint x: 704, startPoint y: 386, endPoint x: 732, endPoint y: 443, distance: 63.3
click at [732, 443] on h5 "무브먼트 링크의 창립자이자 세계적인 물리치료사 Clare F. 가 실제 현장에서 사용하는 평가 및 운동 방법, 가이드 방법 등을 배울 수 있습…" at bounding box center [526, 404] width 691 height 103
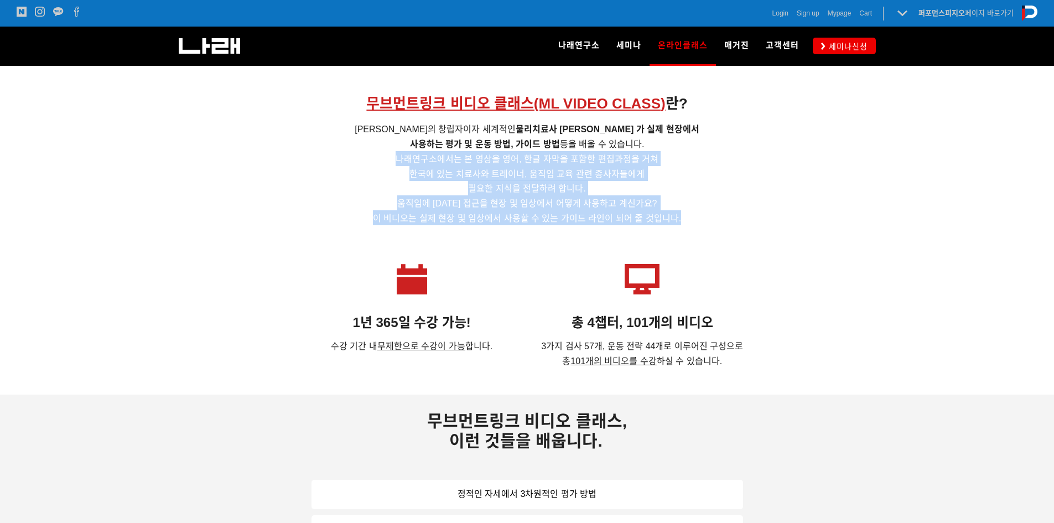
scroll to position [442, 0]
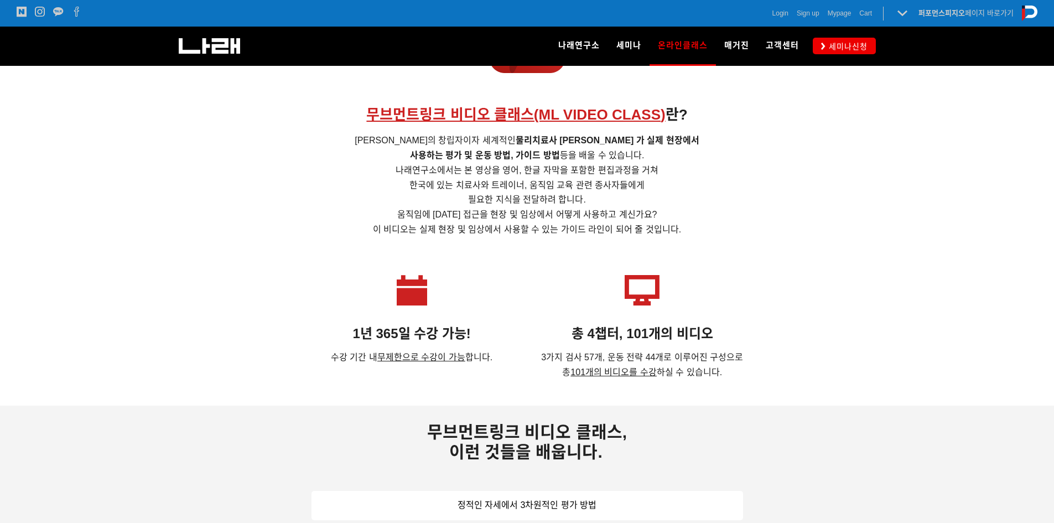
click at [737, 252] on div at bounding box center [526, 250] width 691 height 17
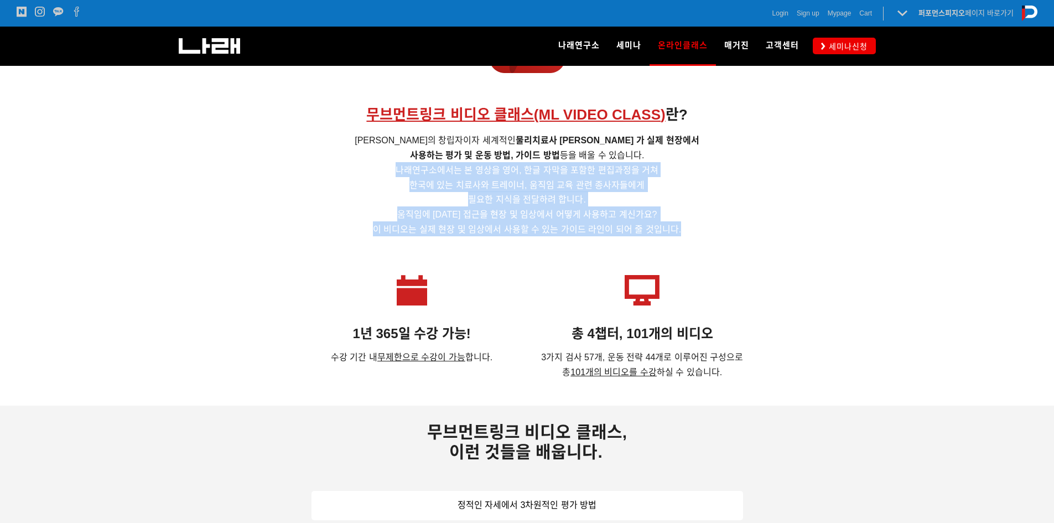
drag, startPoint x: 404, startPoint y: 167, endPoint x: 782, endPoint y: 239, distance: 384.5
click at [782, 239] on div "무브먼트링크 비디오 클래스(ML VIDEO CLASS ) 란? 무브먼트 링크의 창립자이자 세계적인 물리치료사 Clare F. 가 실제 현장에서…" at bounding box center [526, 161] width 691 height 160
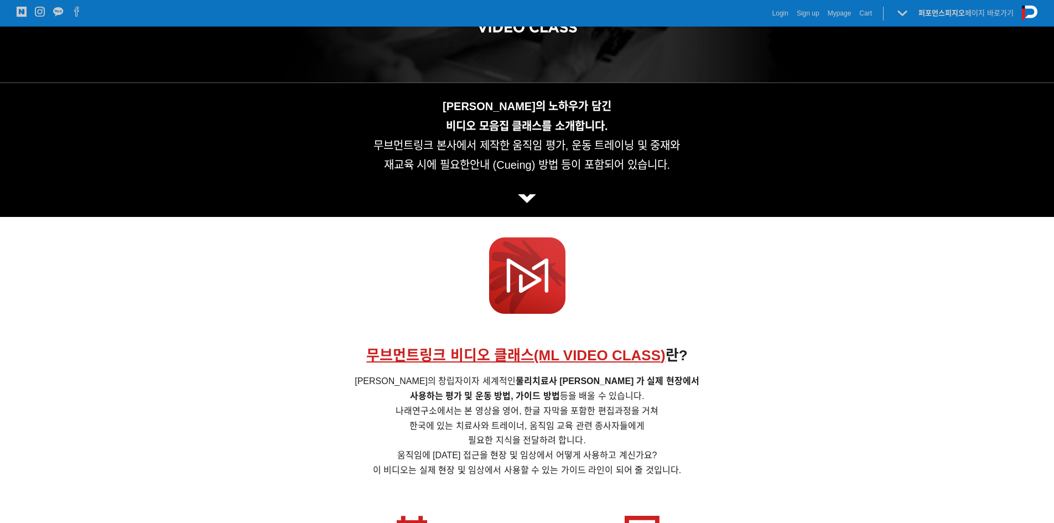
scroll to position [0, 0]
